Goal: Task Accomplishment & Management: Manage account settings

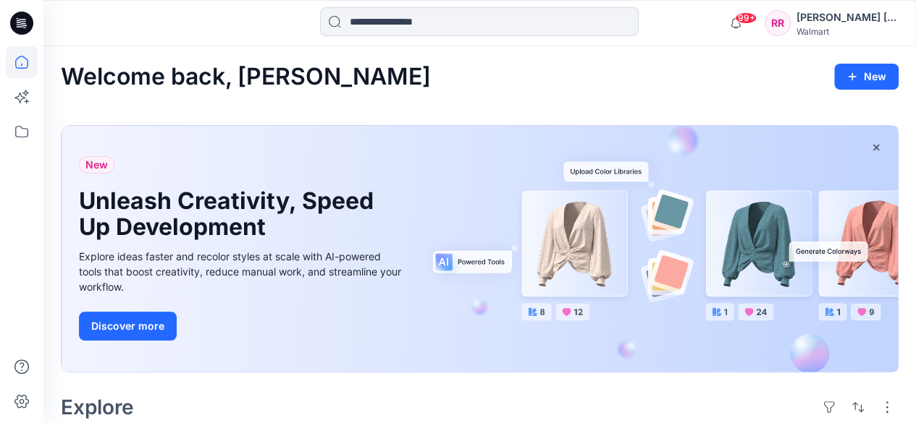
click at [879, 17] on div "[PERSON_NAME] [PERSON_NAME]" at bounding box center [846, 17] width 101 height 17
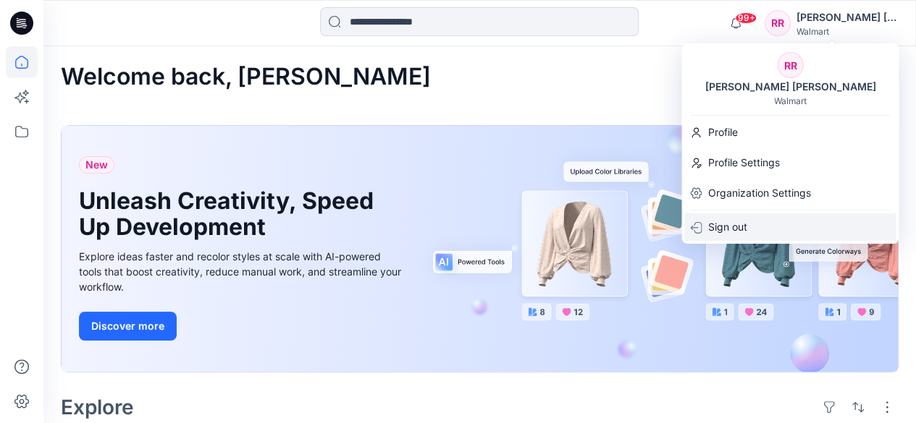
click at [744, 227] on p "Sign out" at bounding box center [726, 228] width 39 height 28
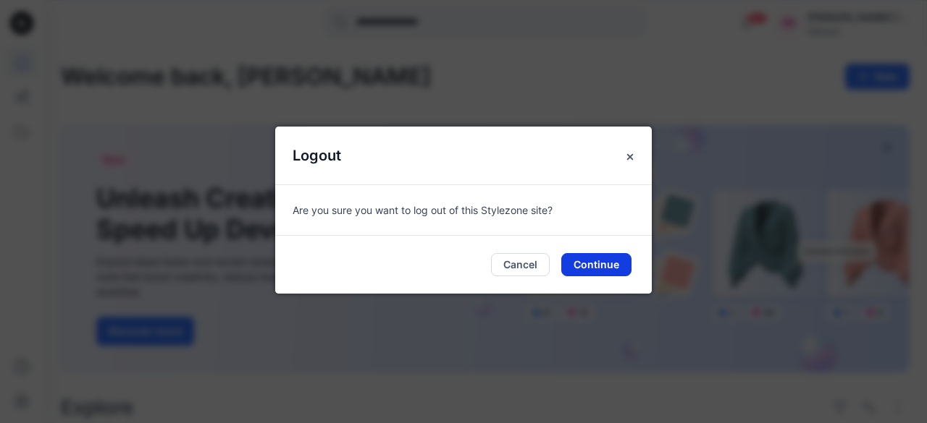
click at [605, 265] on button "Continue" at bounding box center [596, 264] width 70 height 23
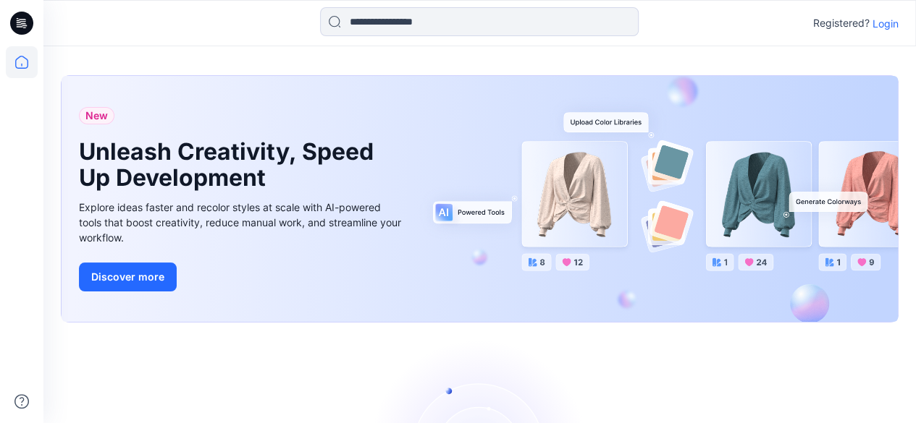
click at [883, 22] on p "Login" at bounding box center [885, 23] width 26 height 15
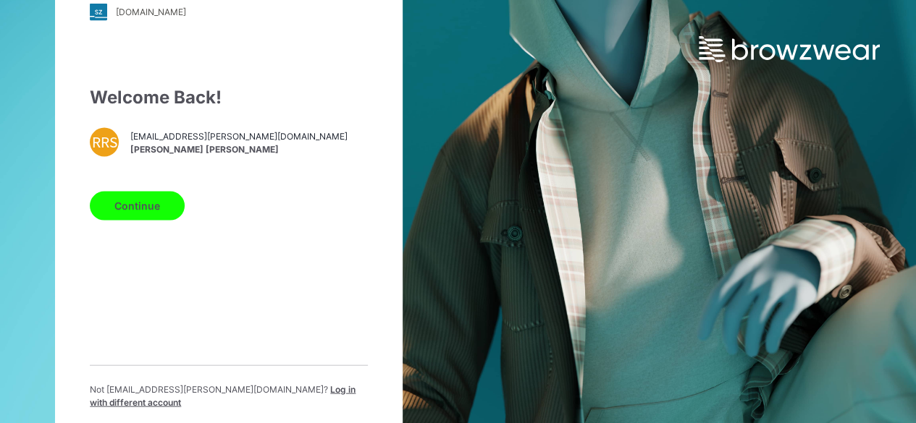
click at [274, 402] on p "Not ritikraj.chouhan@shahi.co.in ? Log in with different account" at bounding box center [229, 396] width 278 height 26
click at [274, 400] on span "Log in with different account" at bounding box center [223, 396] width 266 height 24
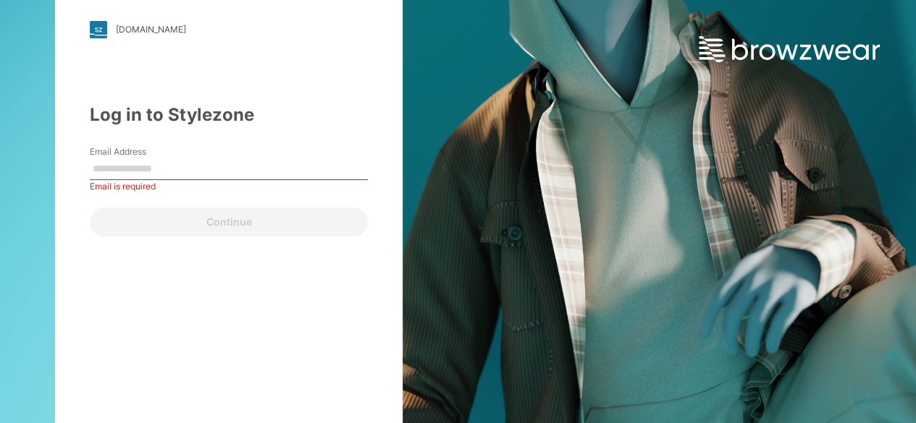
paste input "**********"
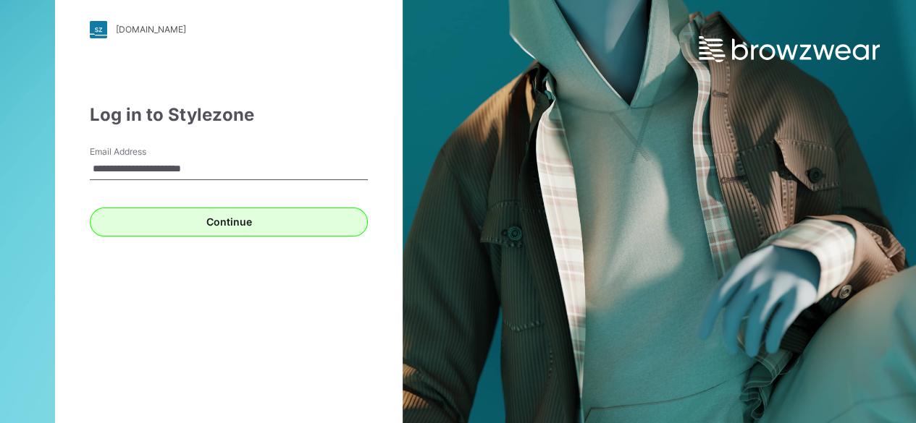
type input "**********"
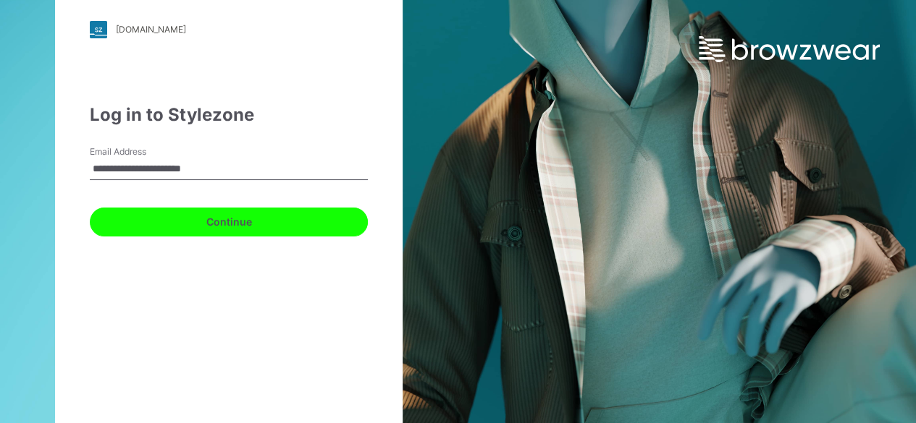
drag, startPoint x: 210, startPoint y: 222, endPoint x: 196, endPoint y: 205, distance: 22.2
click at [211, 222] on button "Continue" at bounding box center [229, 222] width 278 height 29
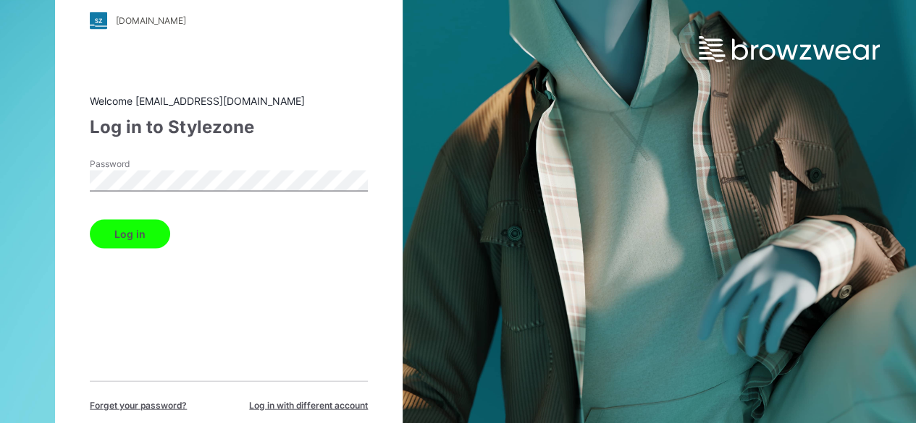
click at [145, 229] on button "Log in" at bounding box center [130, 233] width 80 height 29
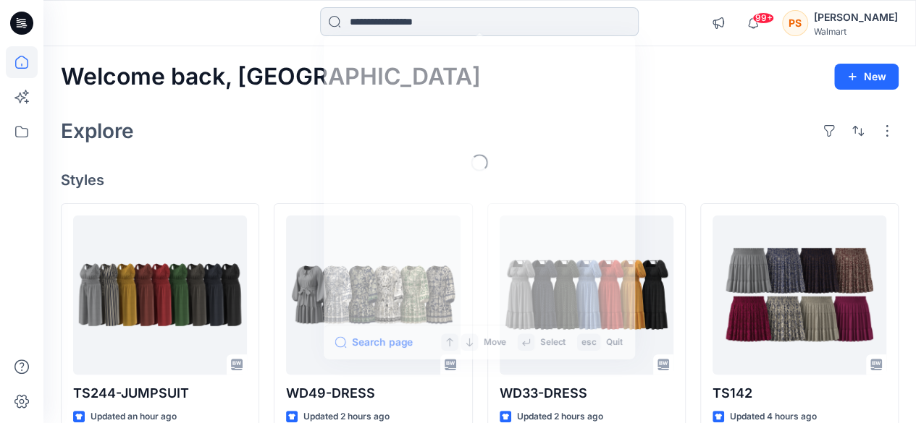
click at [444, 31] on input at bounding box center [479, 21] width 319 height 29
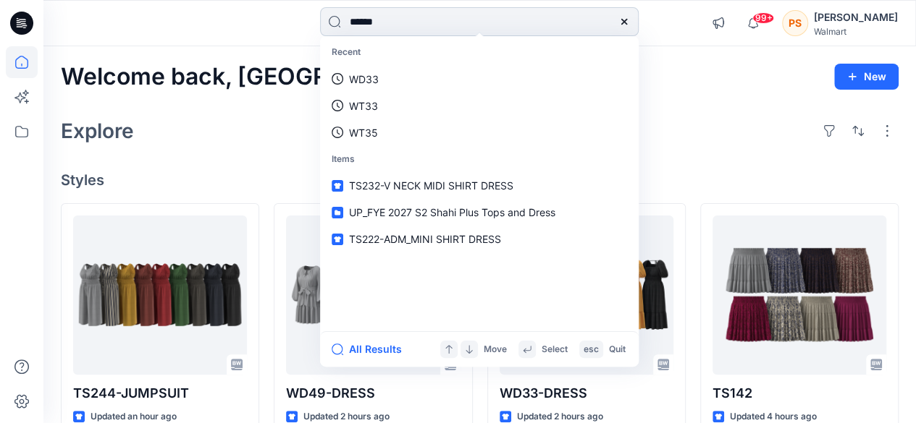
type input "*******"
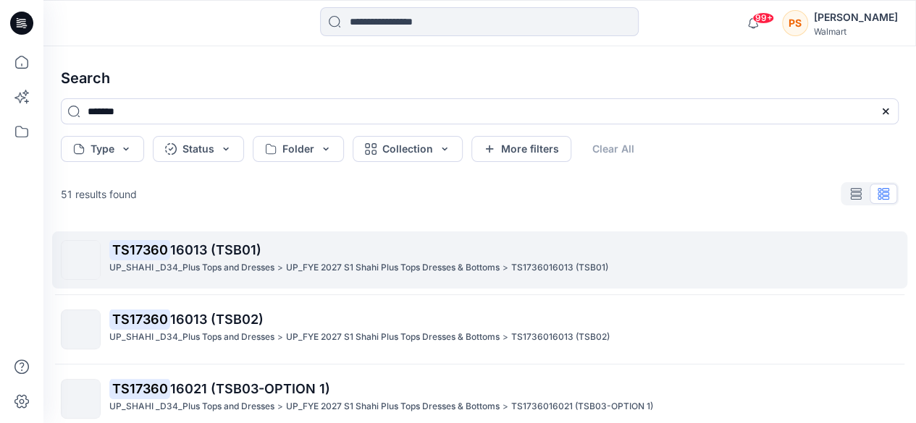
click at [183, 271] on p "UP_SHAHI _D34_Plus Tops and Dresses" at bounding box center [191, 268] width 165 height 15
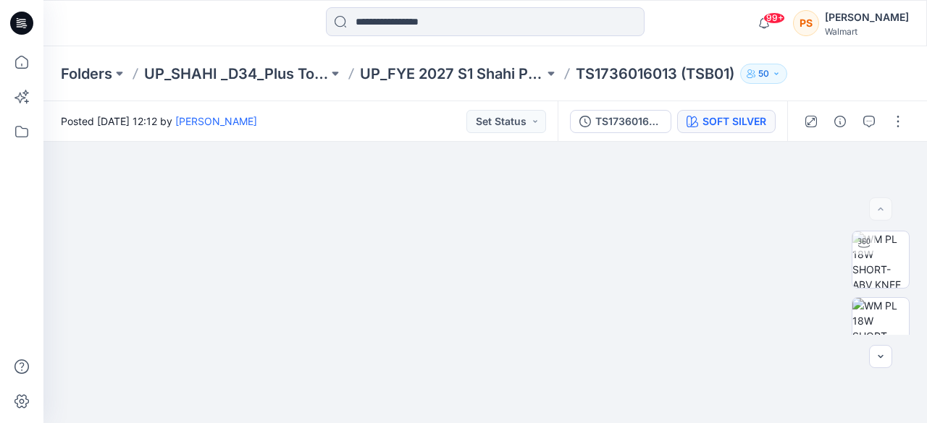
click at [757, 120] on div "SOFT SILVER" at bounding box center [734, 122] width 64 height 16
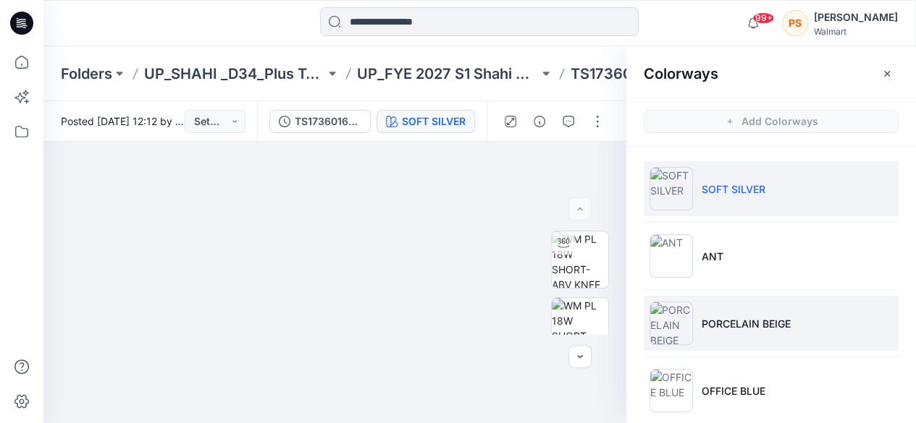
scroll to position [145, 0]
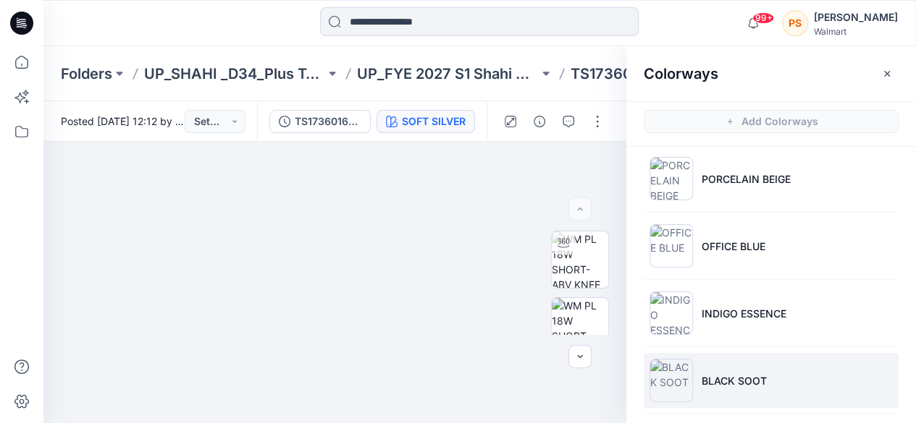
click at [730, 380] on p "BLACK SOOT" at bounding box center [733, 381] width 65 height 15
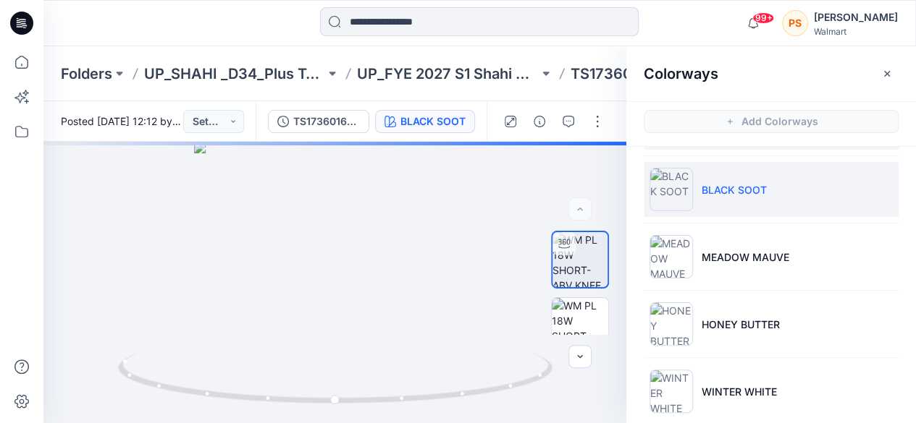
scroll to position [418, 0]
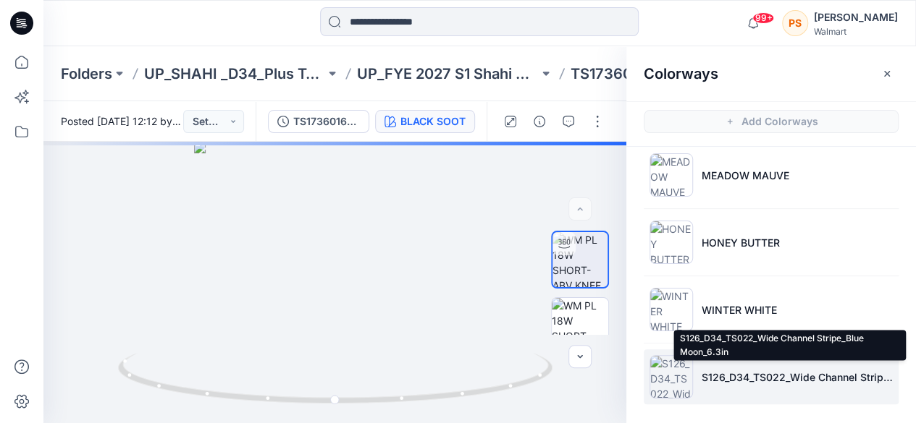
click at [738, 377] on p "S126_D34_TS022_Wide Channel Stripe_Blue Moon_6.3in" at bounding box center [796, 377] width 191 height 15
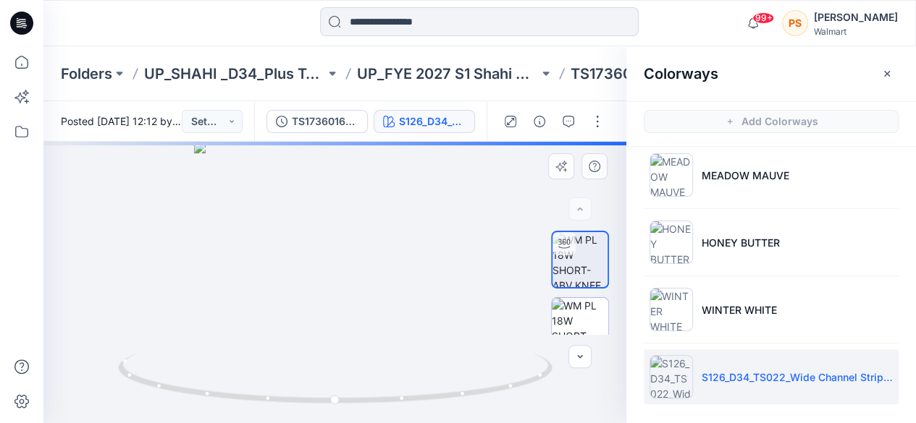
click at [582, 322] on img at bounding box center [580, 326] width 56 height 56
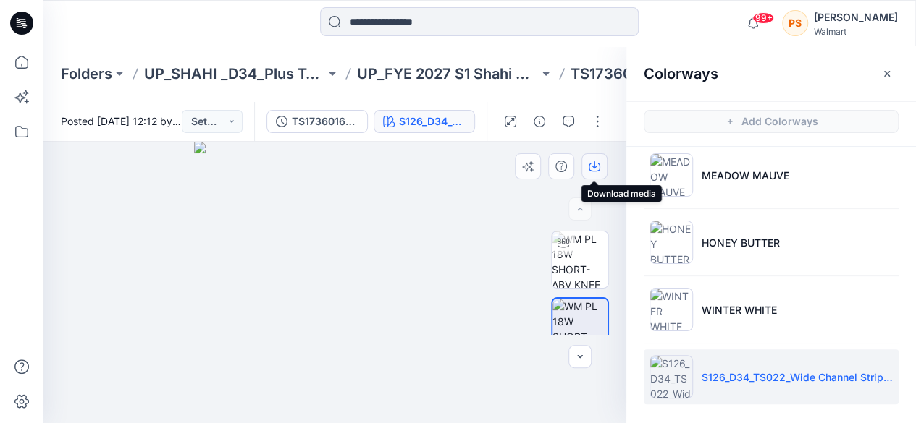
click at [589, 163] on icon "button" at bounding box center [595, 167] width 12 height 12
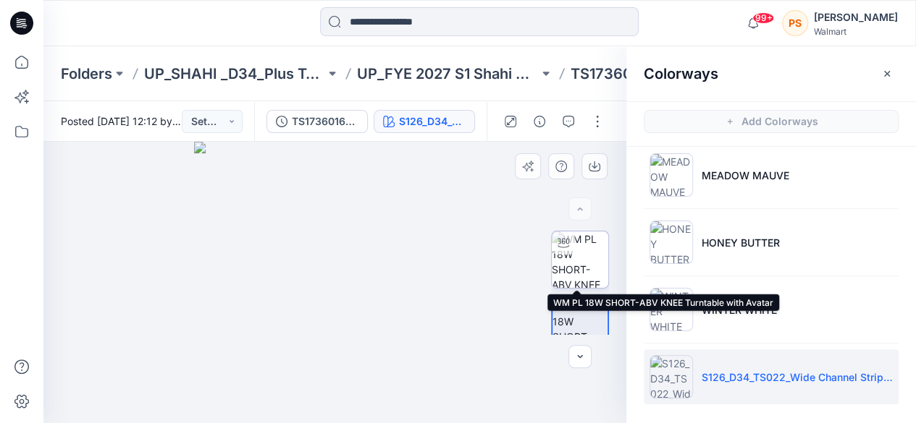
scroll to position [72, 0]
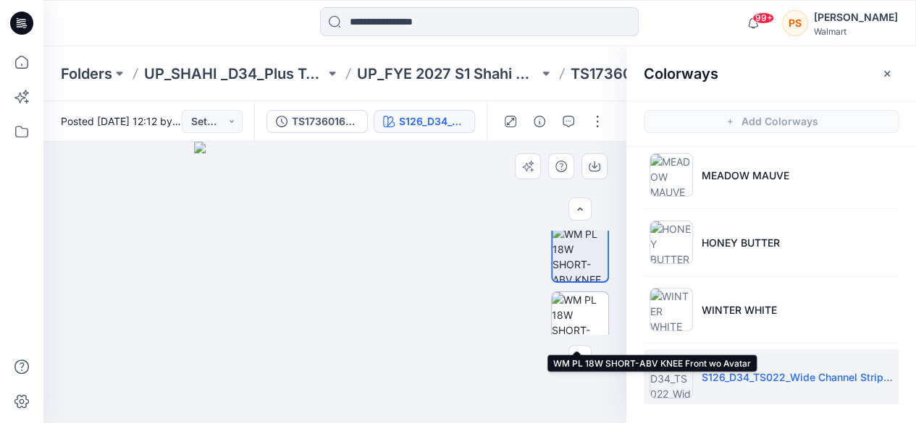
click at [578, 308] on img at bounding box center [580, 320] width 56 height 56
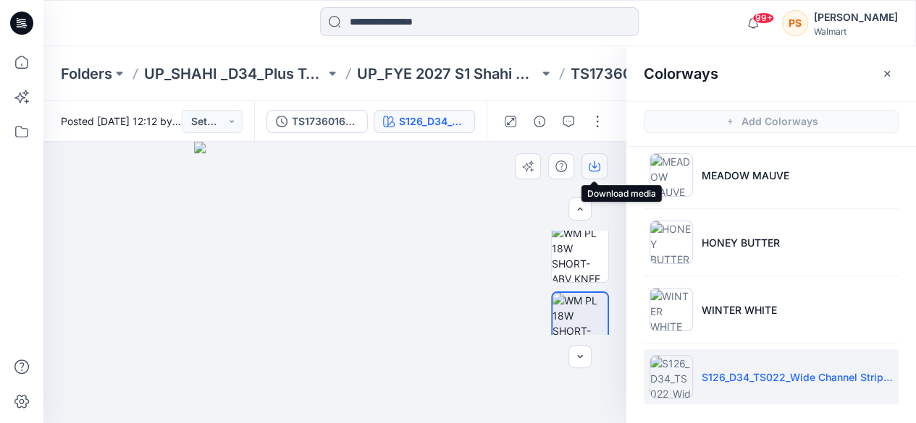
click at [598, 166] on icon "button" at bounding box center [595, 167] width 12 height 12
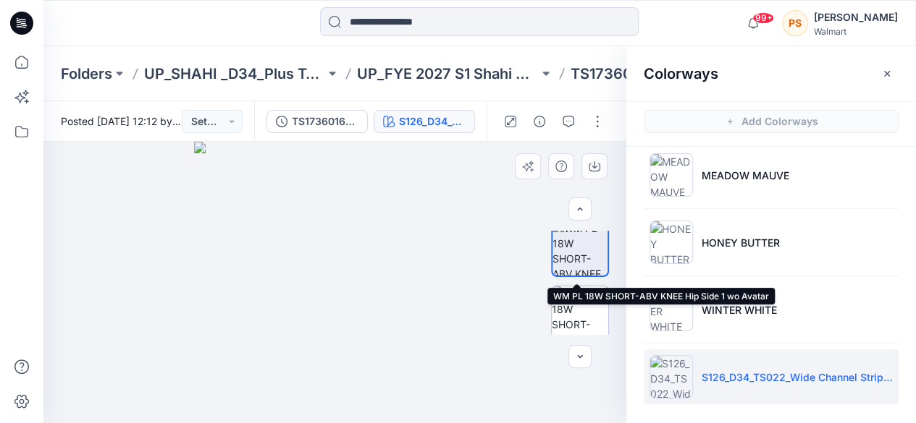
scroll to position [286, 0]
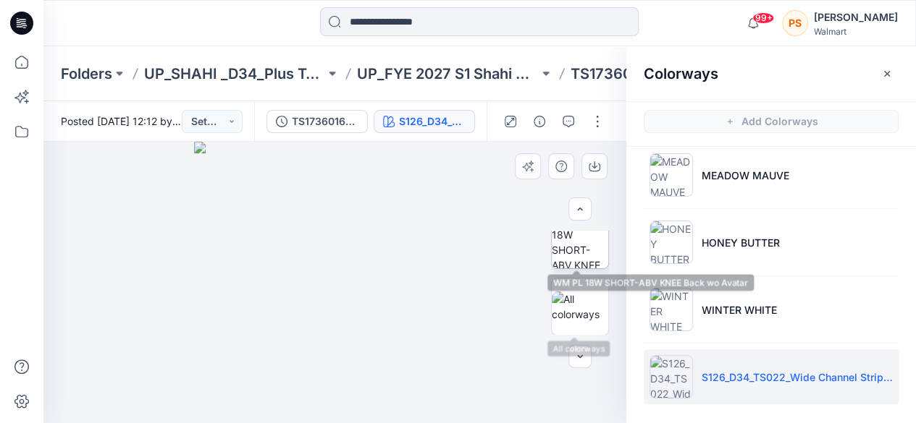
click at [580, 250] on img at bounding box center [580, 240] width 56 height 56
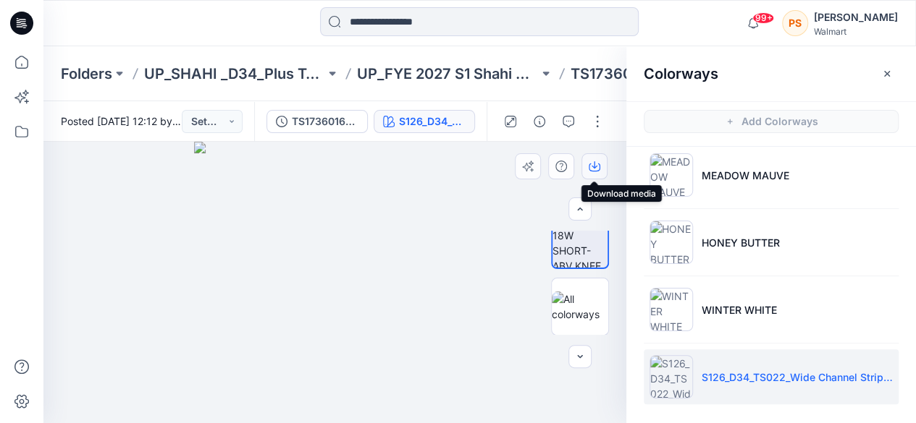
click at [594, 163] on icon "button" at bounding box center [594, 164] width 6 height 7
